Goal: Communication & Community: Answer question/provide support

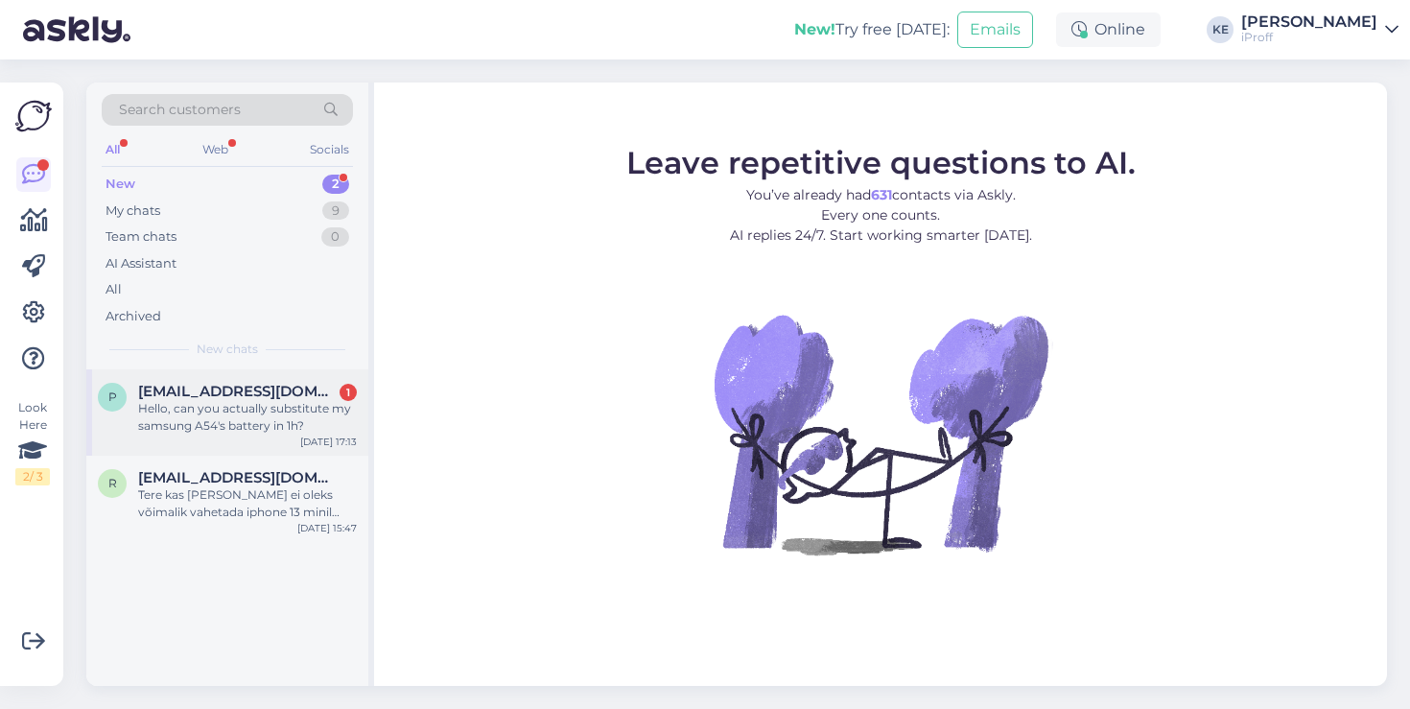
click at [292, 403] on div "Hello, can you actually substitute my samsung A54's battery in 1h?" at bounding box center [247, 417] width 219 height 35
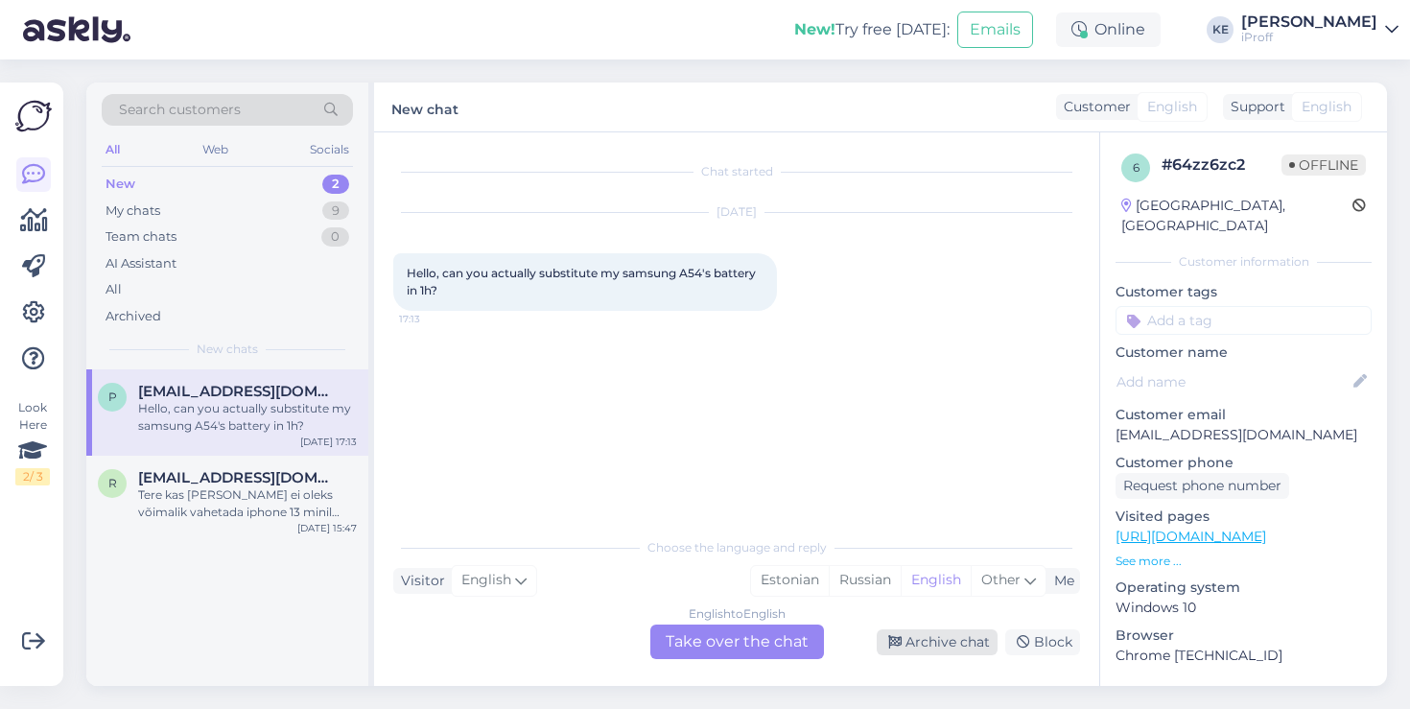
click at [928, 635] on div "Archive chat" at bounding box center [937, 642] width 121 height 26
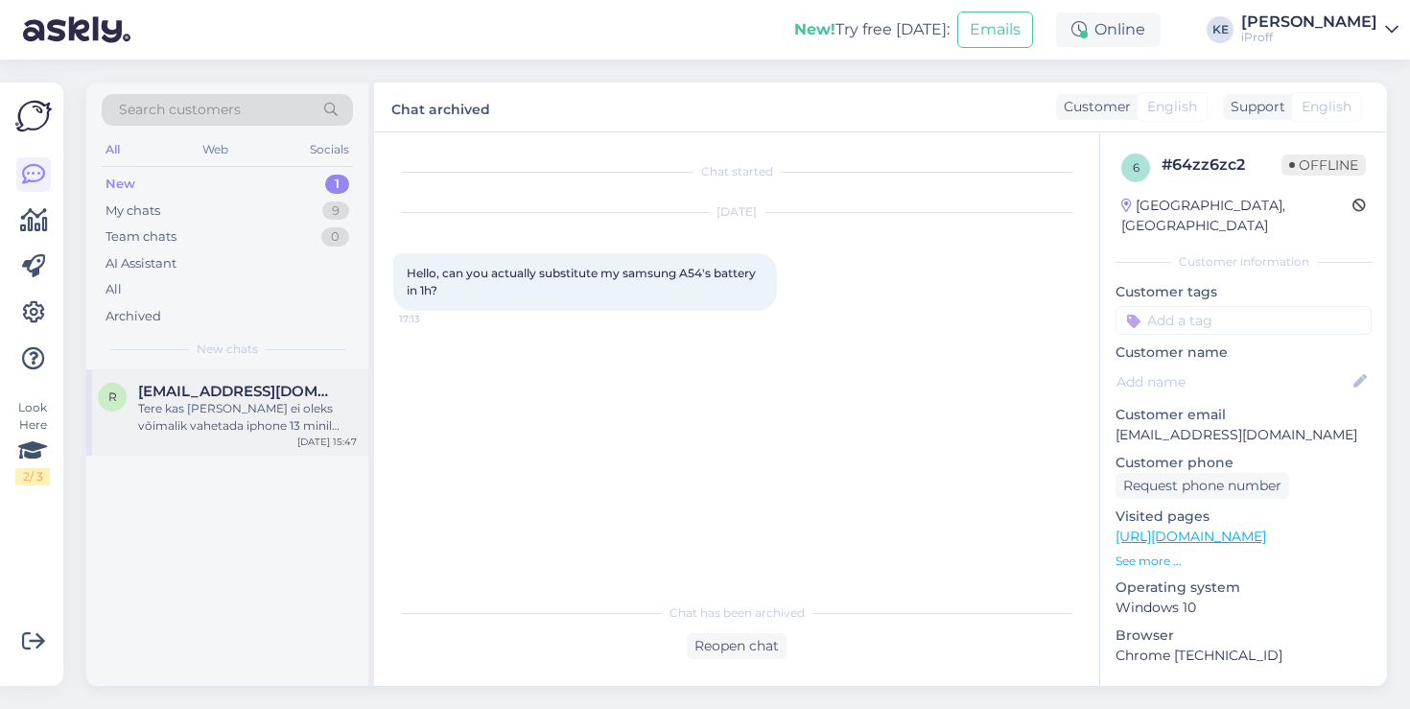
click at [277, 425] on div "Tere kas [PERSON_NAME] ei oleks võimalik vahetada iphone 13 minil [PERSON_NAME]…" at bounding box center [247, 417] width 219 height 35
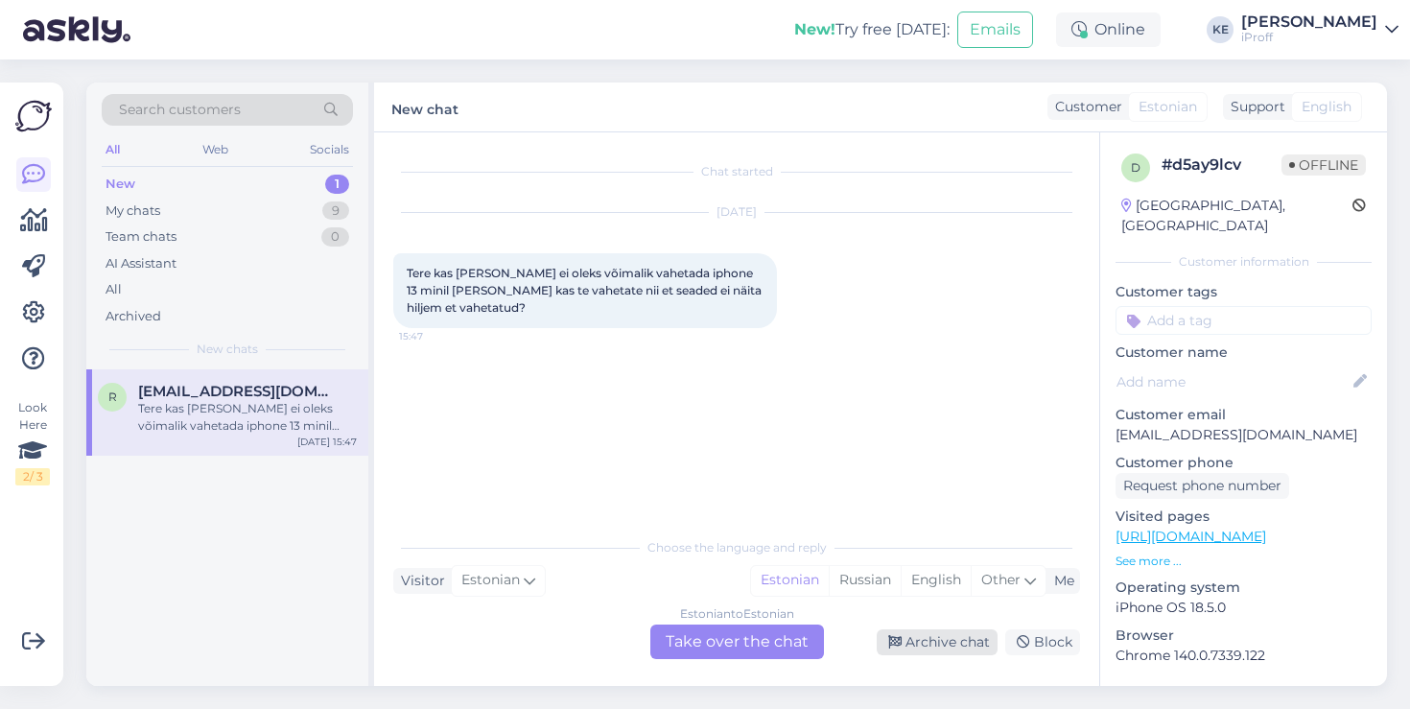
click at [926, 651] on div "Archive chat" at bounding box center [937, 642] width 121 height 26
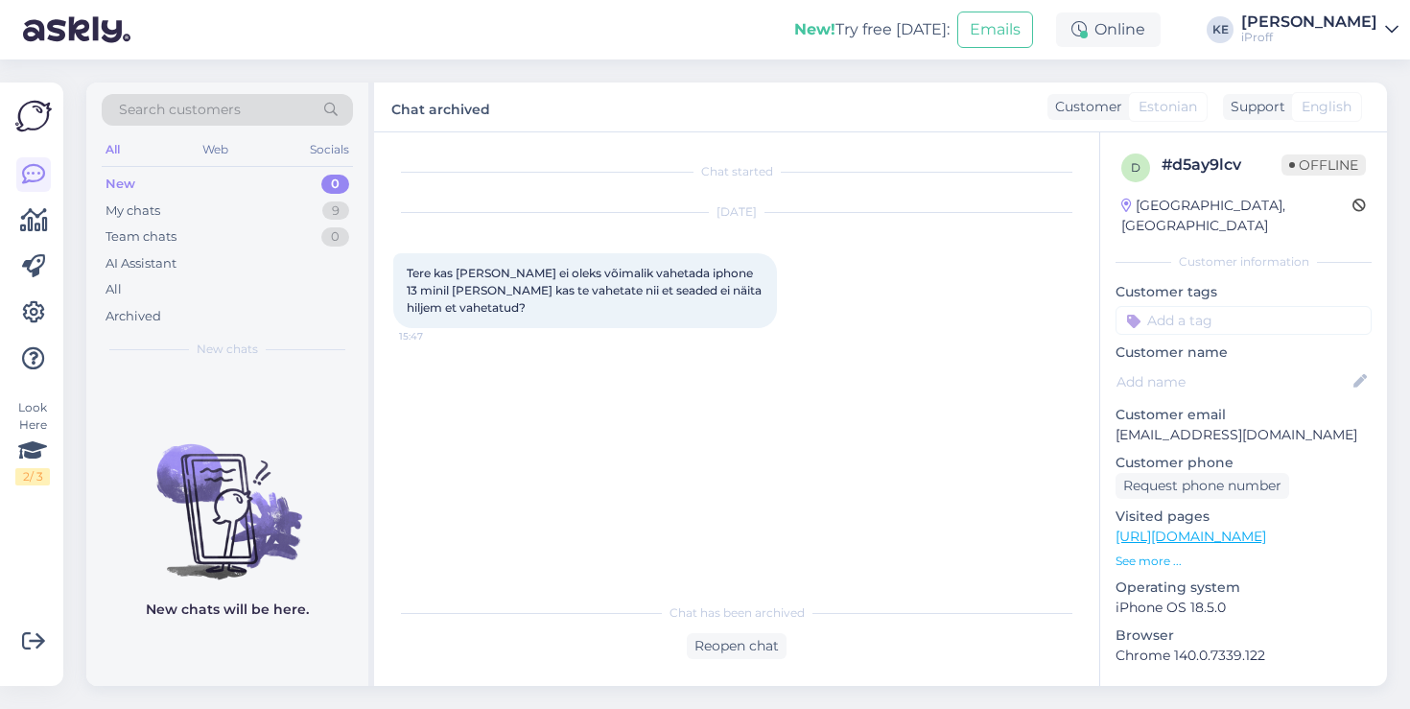
click at [270, 190] on div "New 0" at bounding box center [227, 184] width 251 height 27
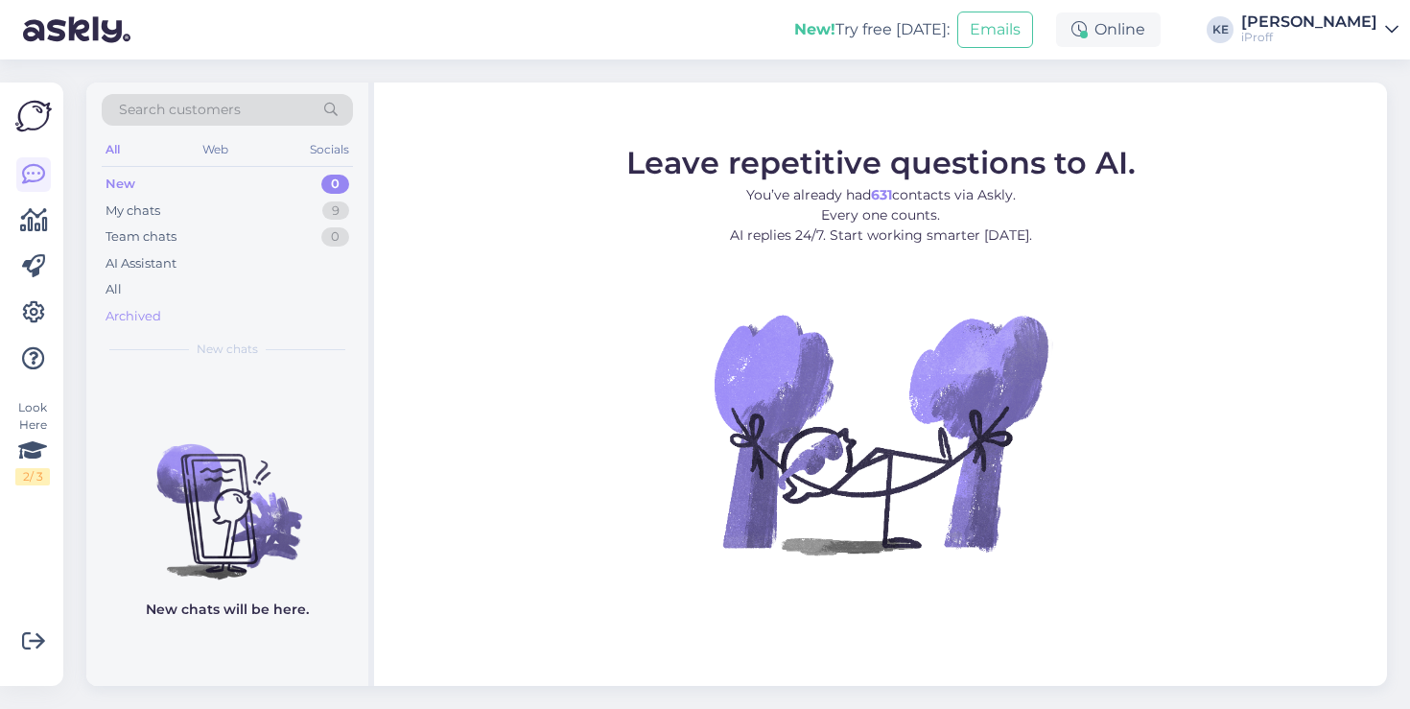
click at [187, 305] on div "Archived" at bounding box center [227, 316] width 251 height 27
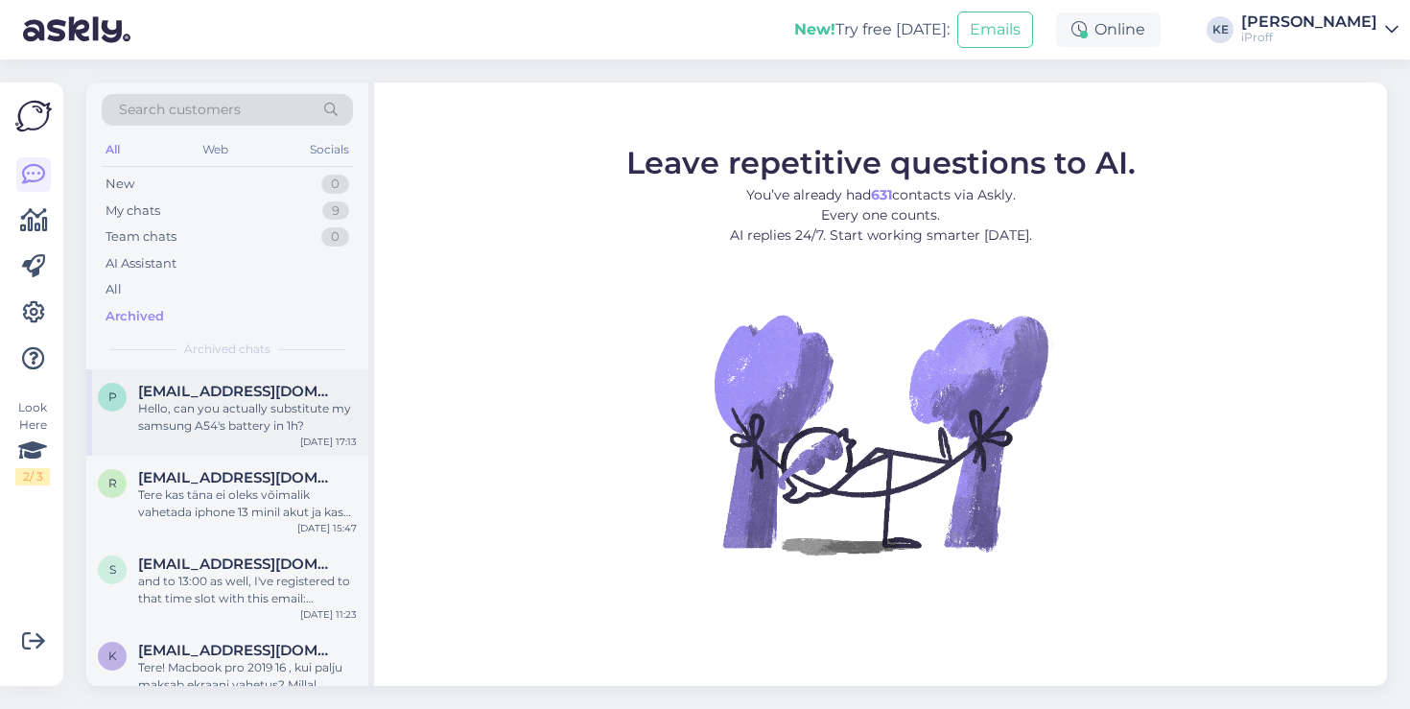
click at [247, 415] on div "Hello, can you actually substitute my samsung A54's battery in 1h?" at bounding box center [247, 417] width 219 height 35
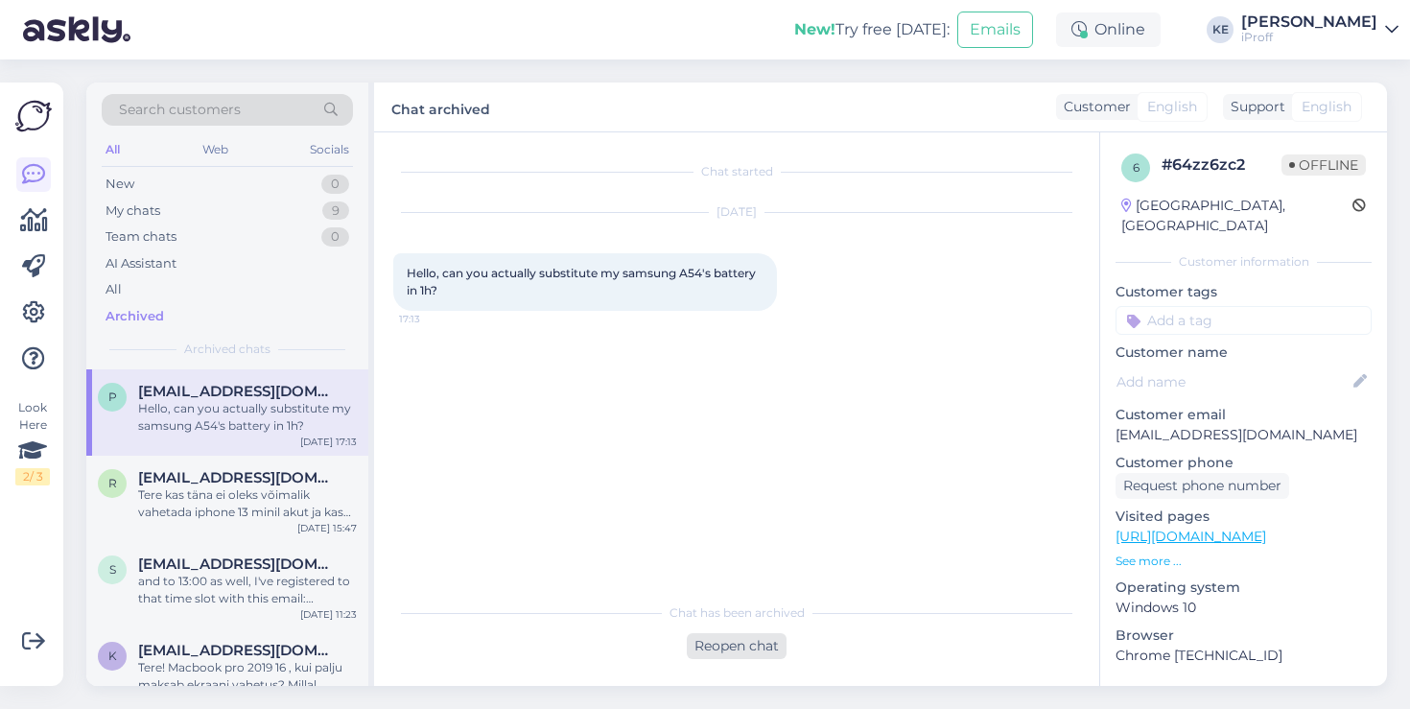
click at [745, 647] on div "Reopen chat" at bounding box center [737, 646] width 100 height 26
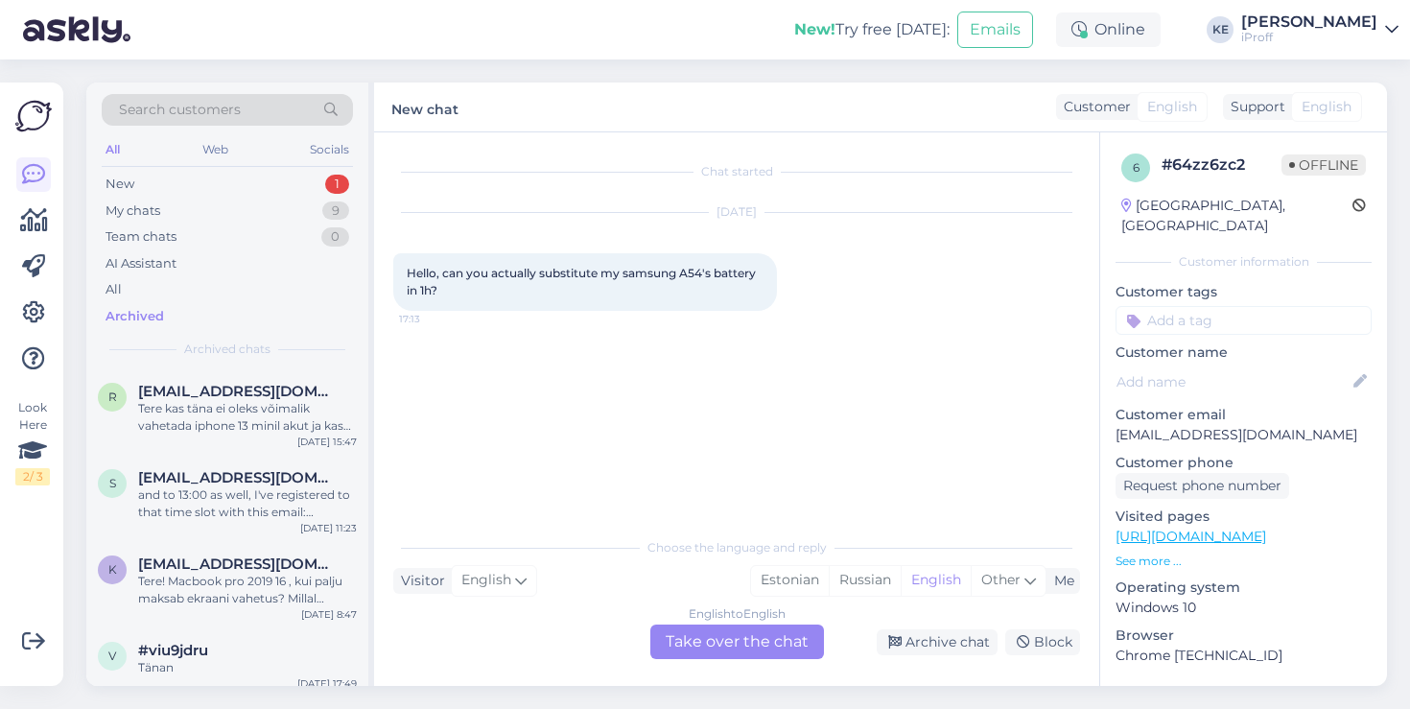
click at [745, 647] on div "English to English Take over the chat" at bounding box center [737, 641] width 174 height 35
